Goal: Transaction & Acquisition: Subscribe to service/newsletter

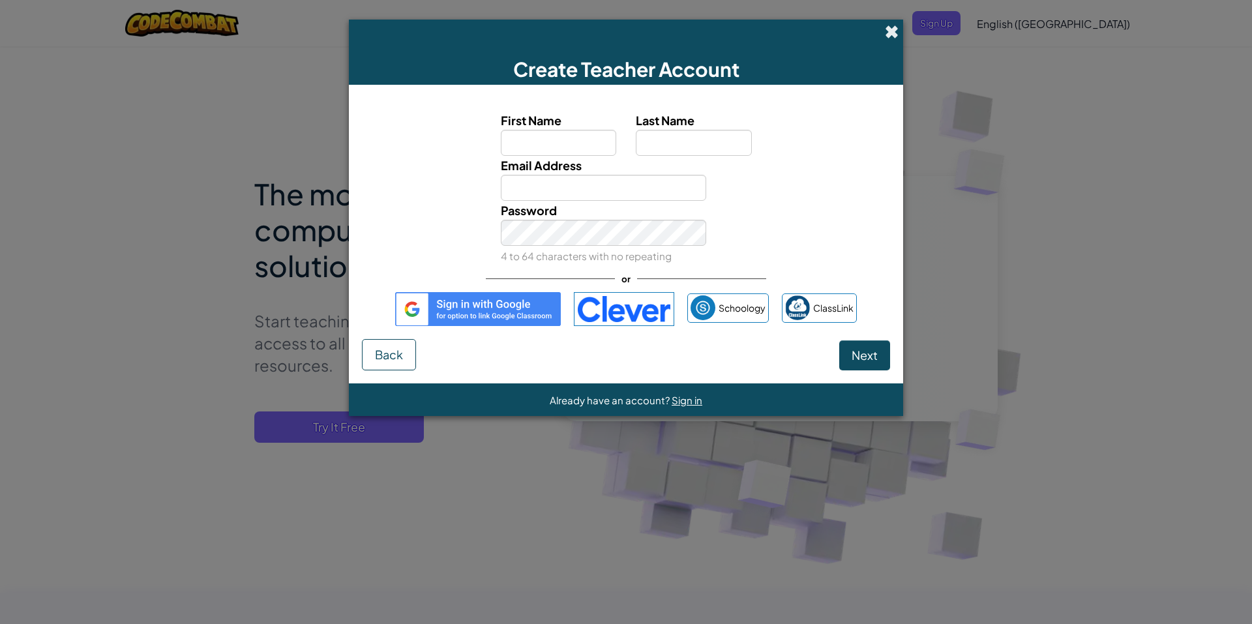
click at [894, 29] on span at bounding box center [892, 32] width 14 height 14
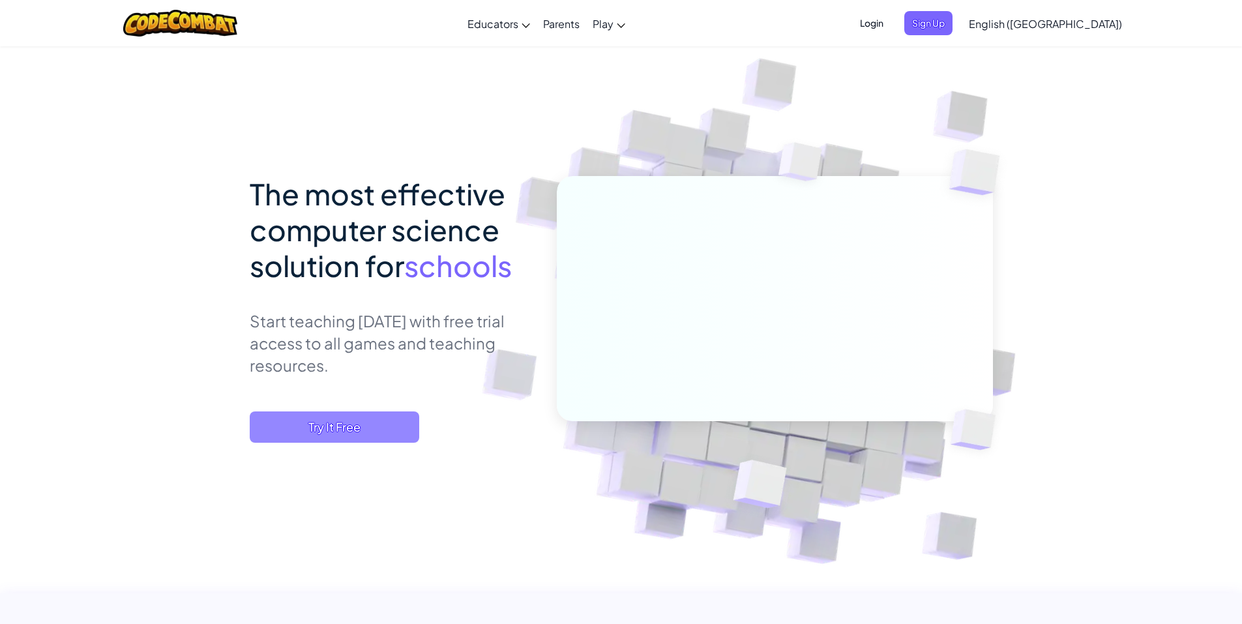
click at [377, 432] on span "Try It Free" at bounding box center [335, 426] width 170 height 31
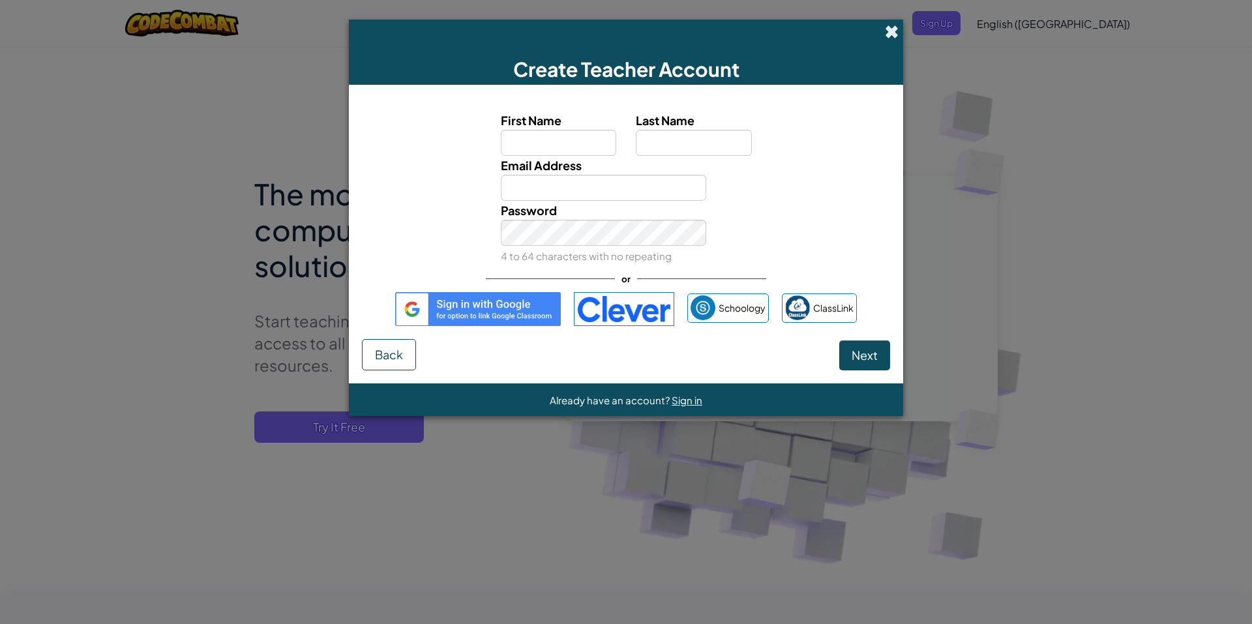
click at [890, 25] on span at bounding box center [892, 32] width 14 height 14
